Goal: Find specific page/section: Find specific page/section

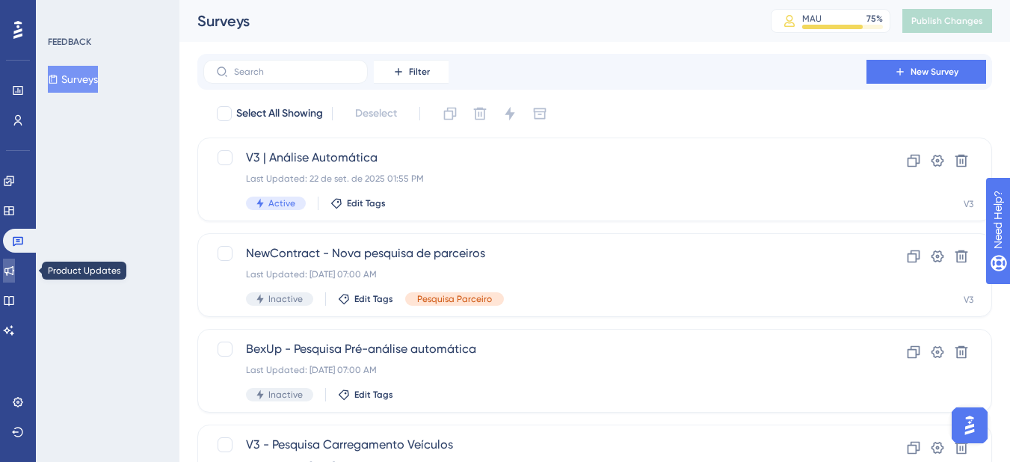
click at [13, 266] on icon at bounding box center [9, 271] width 12 height 12
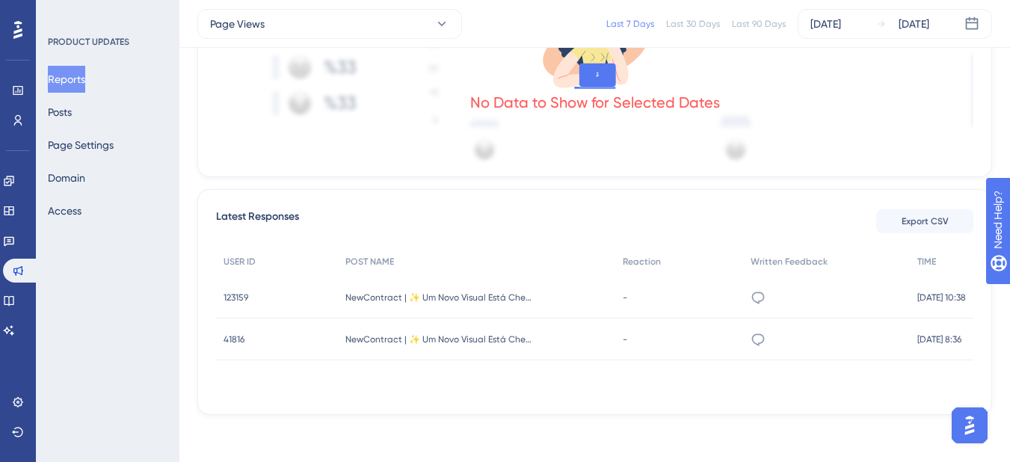
scroll to position [457, 0]
click at [13, 306] on link at bounding box center [9, 301] width 12 height 24
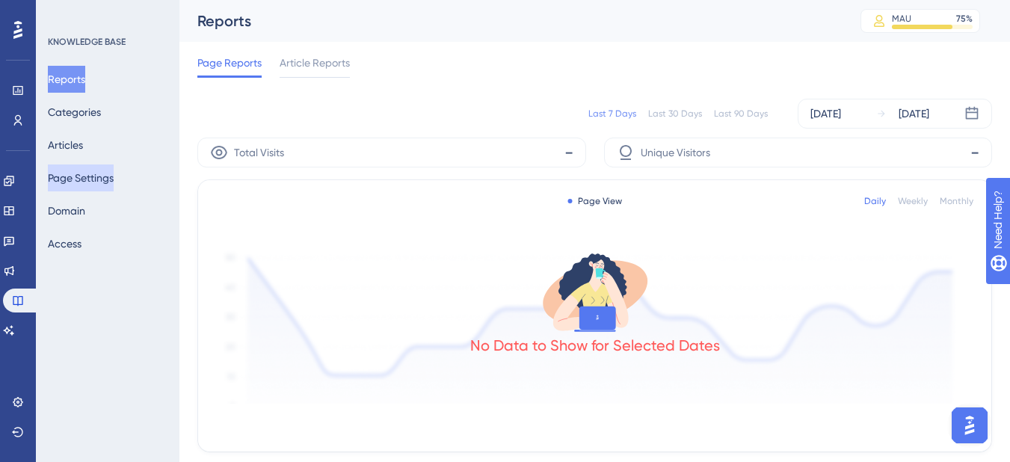
click at [63, 177] on button "Page Settings" at bounding box center [81, 177] width 66 height 27
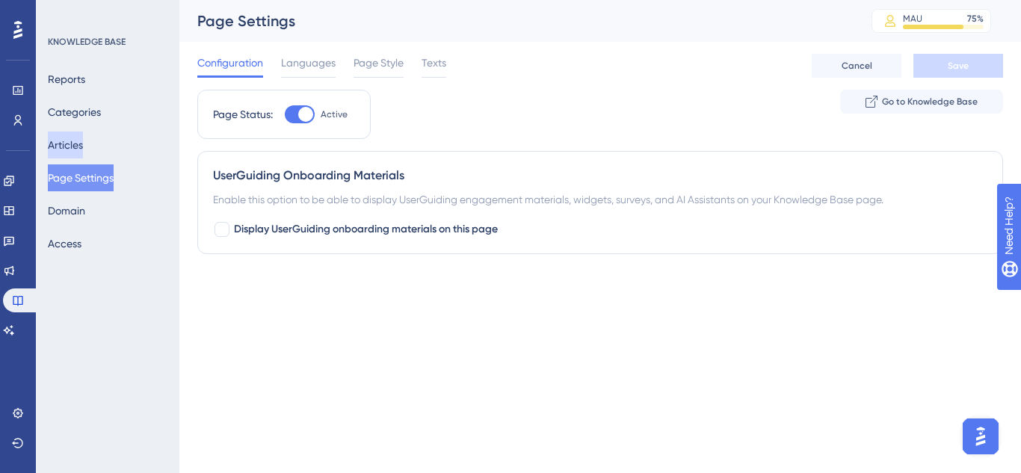
click at [69, 149] on button "Articles" at bounding box center [65, 145] width 35 height 27
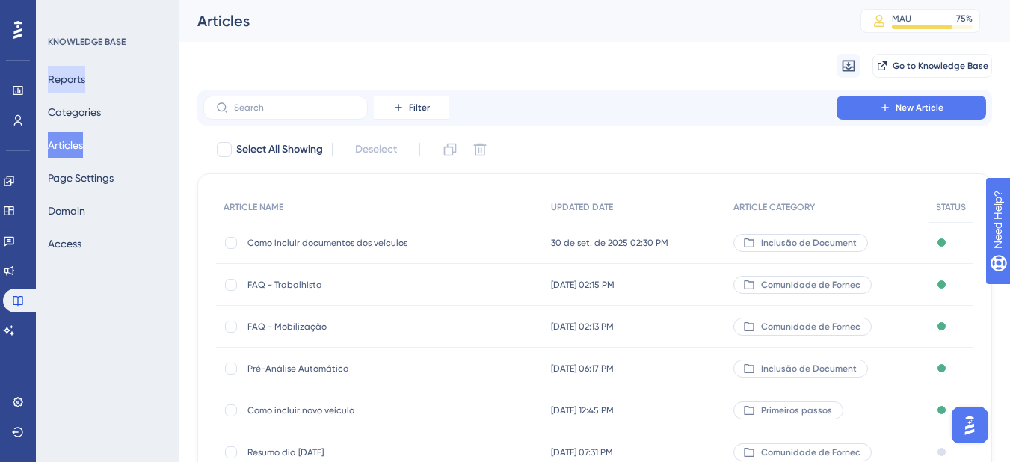
click at [85, 73] on button "Reports" at bounding box center [66, 79] width 37 height 27
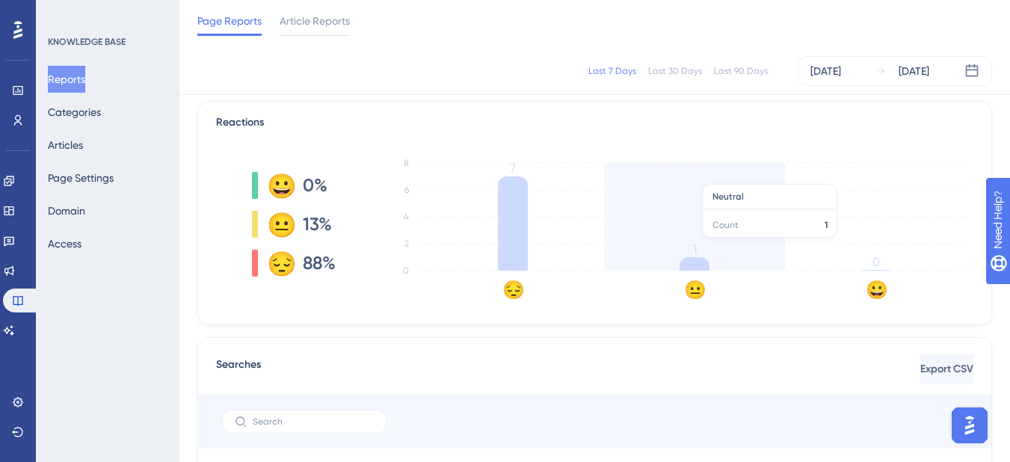
scroll to position [374, 0]
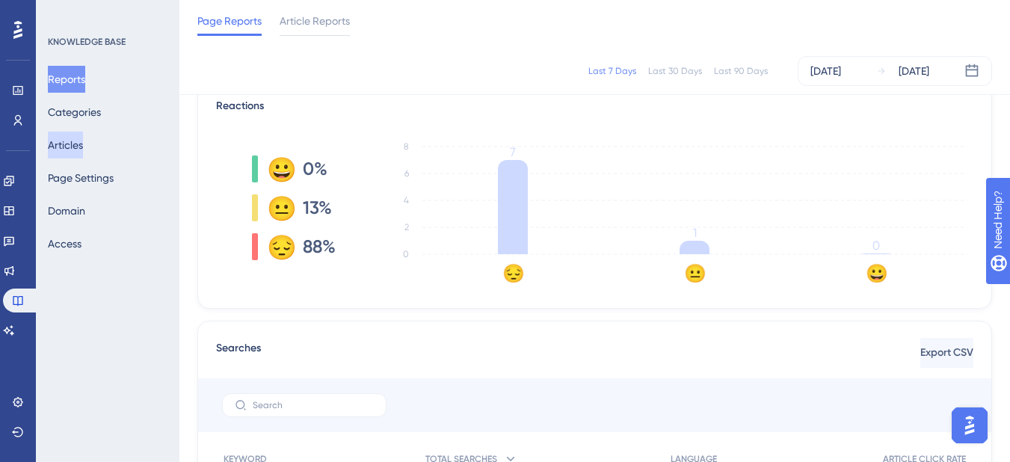
click at [65, 146] on button "Articles" at bounding box center [65, 145] width 35 height 27
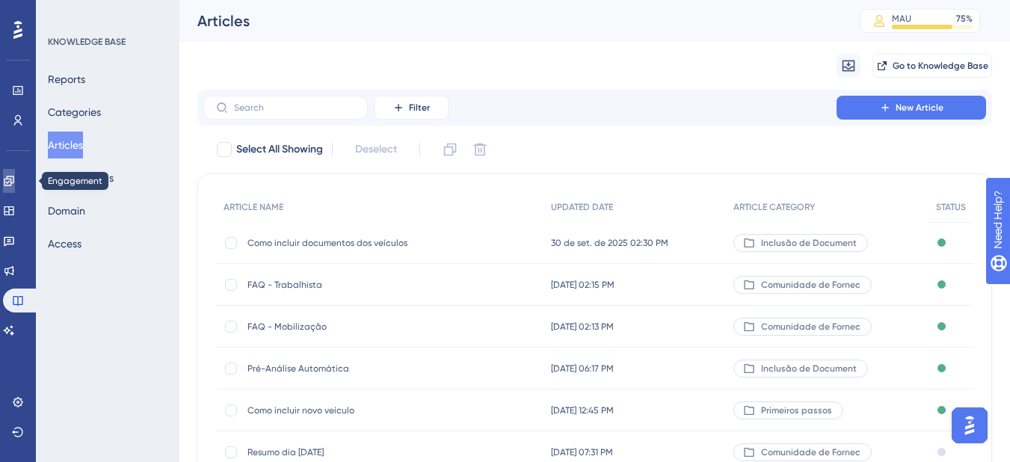
click at [15, 182] on link at bounding box center [9, 181] width 12 height 24
